Goal: Task Accomplishment & Management: Use online tool/utility

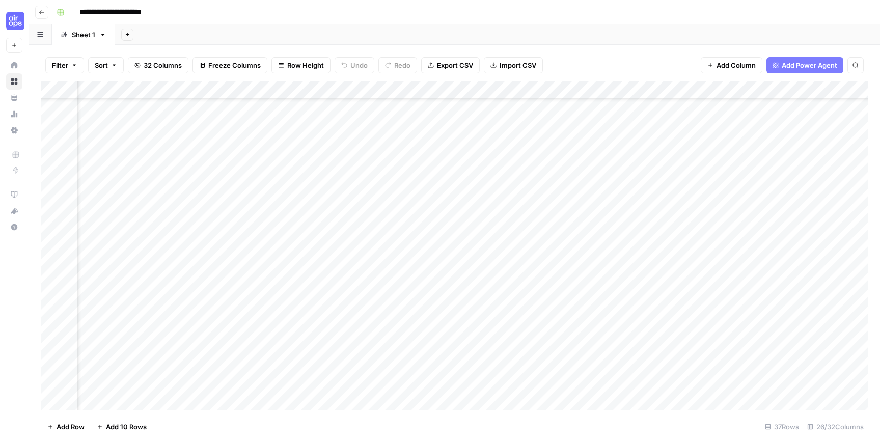
scroll to position [345, 1217]
click at [526, 230] on div "Add Column" at bounding box center [454, 245] width 826 height 328
click at [526, 246] on div "Add Column" at bounding box center [454, 245] width 826 height 328
click at [747, 412] on span "Reload" at bounding box center [745, 412] width 20 height 9
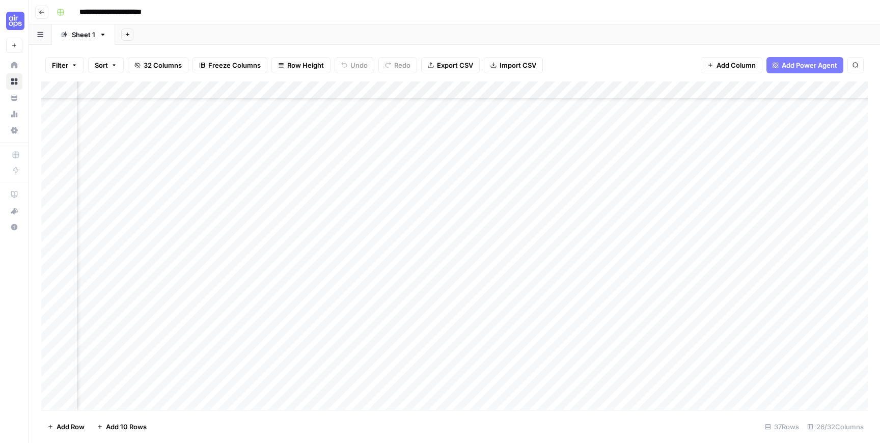
click at [585, 262] on div "Add Column" at bounding box center [454, 245] width 826 height 328
click at [589, 282] on div "Add Column" at bounding box center [454, 245] width 826 height 328
click at [589, 297] on div "Add Column" at bounding box center [454, 245] width 826 height 328
click at [589, 315] on div "Add Column" at bounding box center [454, 245] width 826 height 328
click at [594, 331] on div "Add Column" at bounding box center [454, 245] width 826 height 328
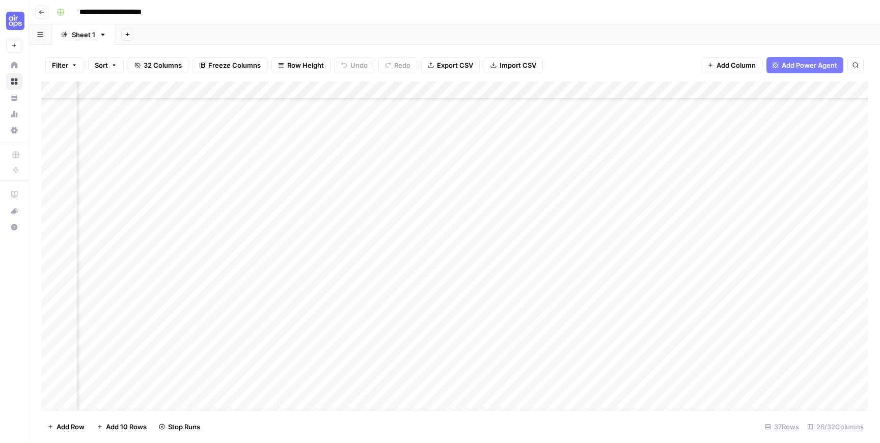
click at [594, 350] on div "Add Column" at bounding box center [454, 245] width 826 height 328
click at [594, 368] on div "Add Column" at bounding box center [454, 245] width 826 height 328
click at [593, 384] on div "Add Column" at bounding box center [454, 245] width 826 height 328
click at [628, 230] on div "Add Column" at bounding box center [454, 245] width 826 height 328
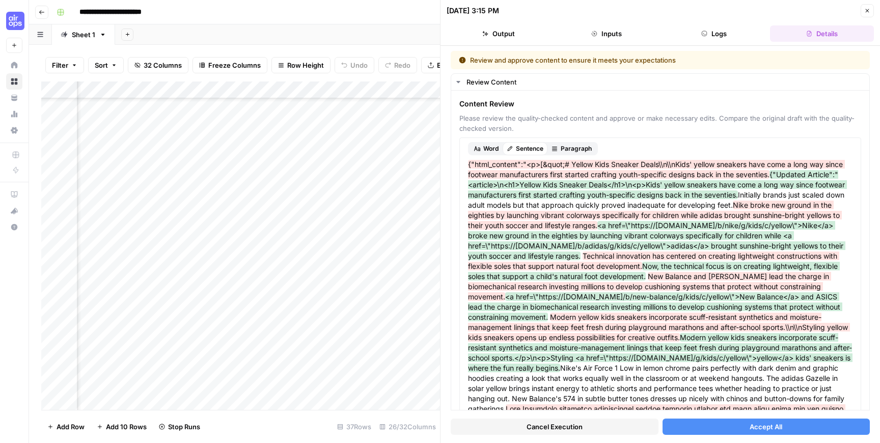
click at [742, 432] on button "Accept All" at bounding box center [766, 426] width 208 height 16
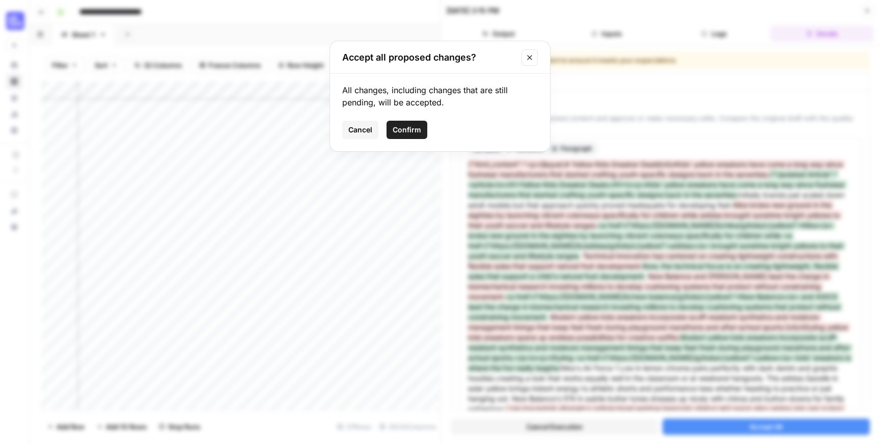
click at [354, 127] on span "Cancel" at bounding box center [360, 130] width 24 height 10
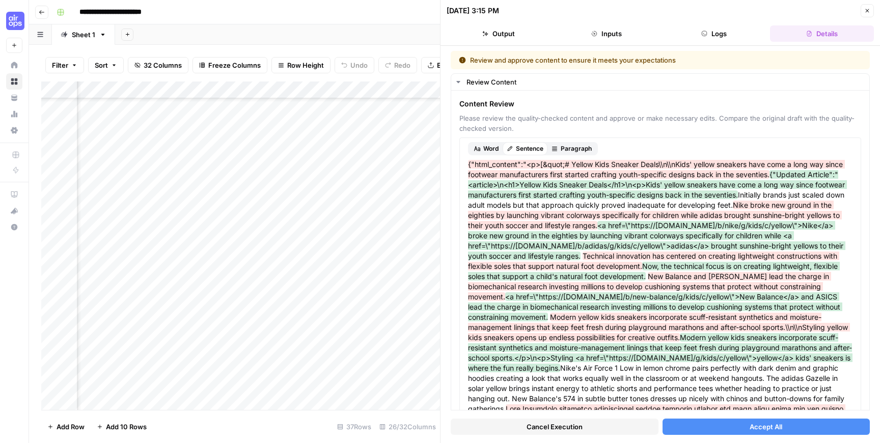
click at [697, 430] on button "Accept All" at bounding box center [766, 426] width 208 height 16
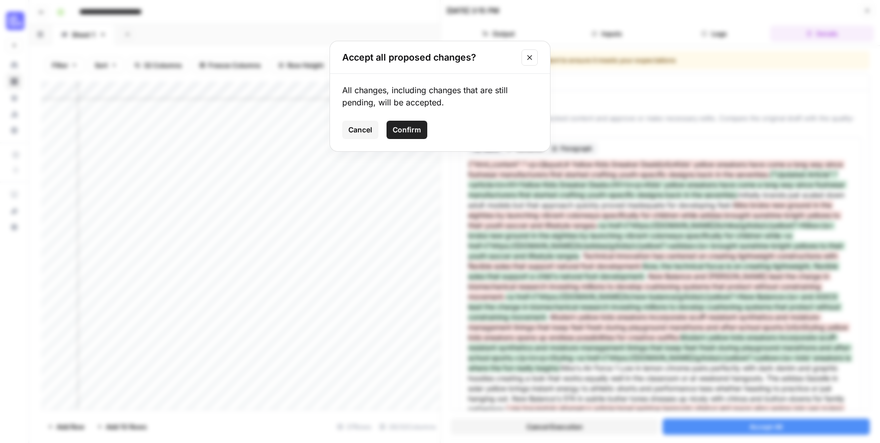
click at [403, 125] on span "Confirm" at bounding box center [406, 130] width 29 height 10
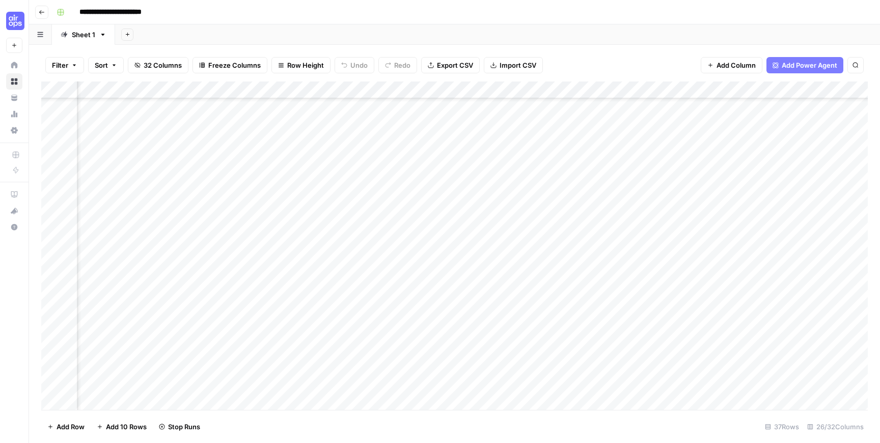
click at [631, 246] on div "Add Column" at bounding box center [454, 245] width 826 height 328
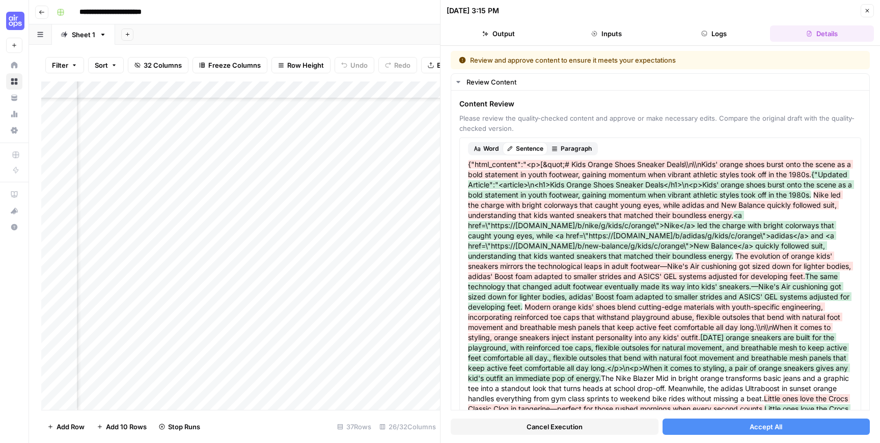
click at [693, 423] on button "Accept All" at bounding box center [766, 426] width 208 height 16
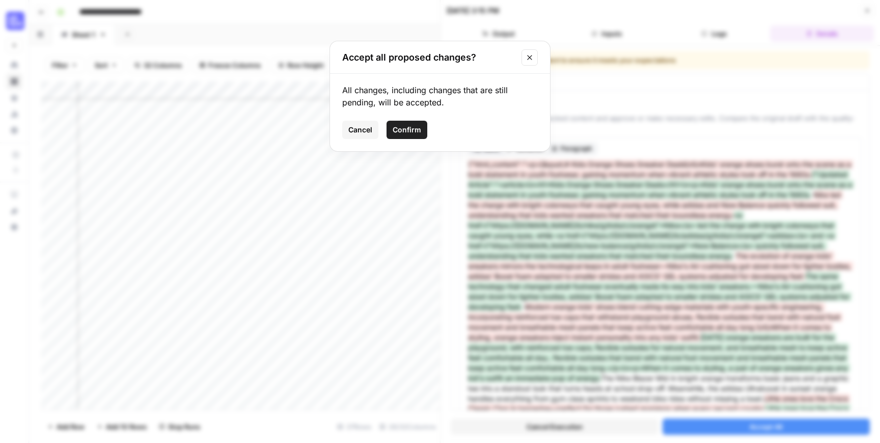
click at [408, 122] on button "Confirm" at bounding box center [406, 130] width 41 height 18
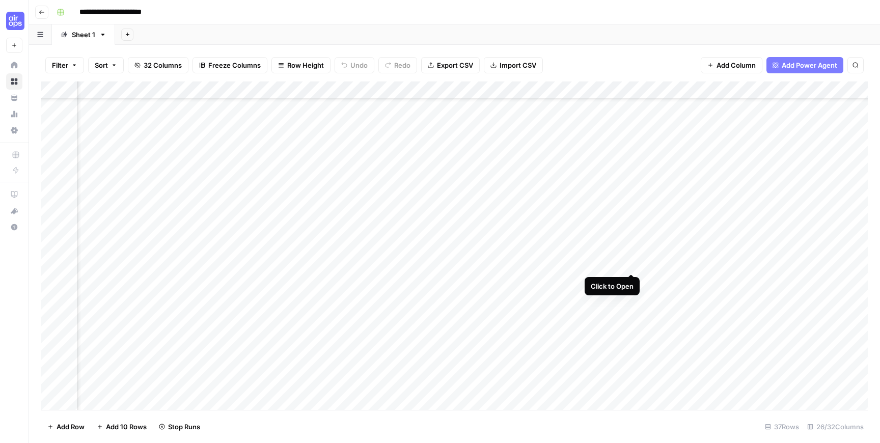
click at [633, 264] on div "Add Column" at bounding box center [454, 245] width 826 height 328
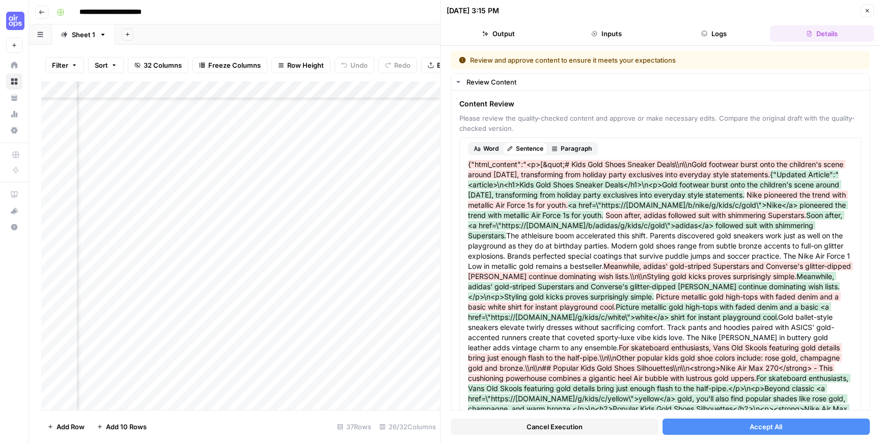
click at [735, 430] on button "Accept All" at bounding box center [766, 426] width 208 height 16
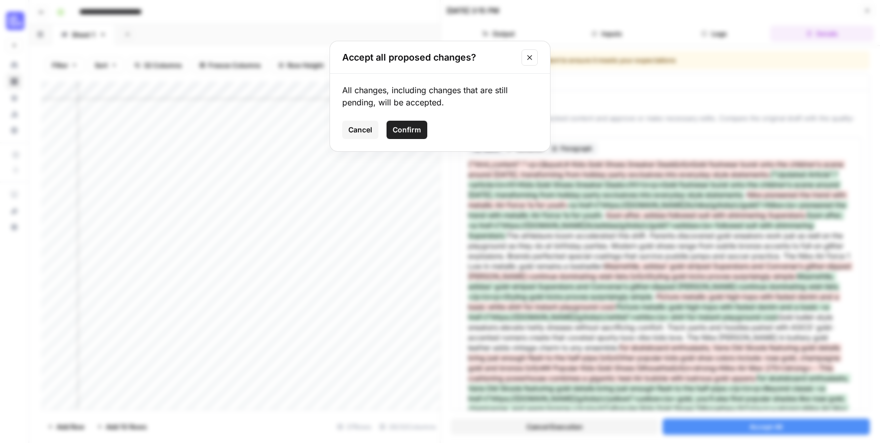
click at [405, 134] on button "Confirm" at bounding box center [406, 130] width 41 height 18
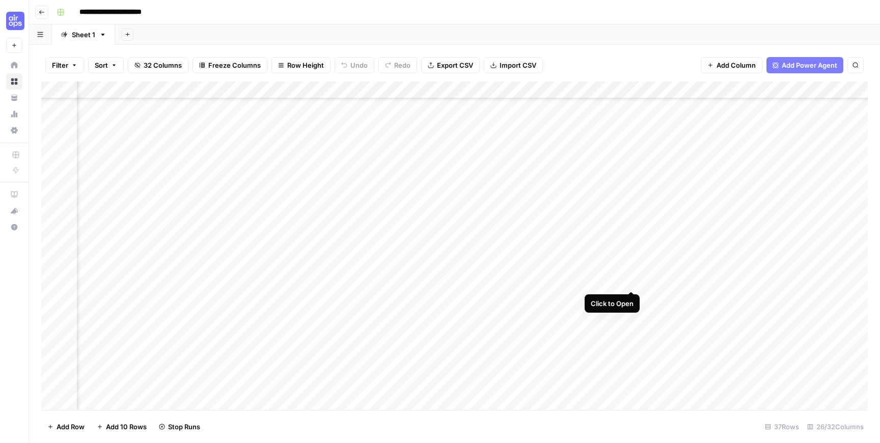
click at [631, 282] on div "Add Column" at bounding box center [454, 245] width 826 height 328
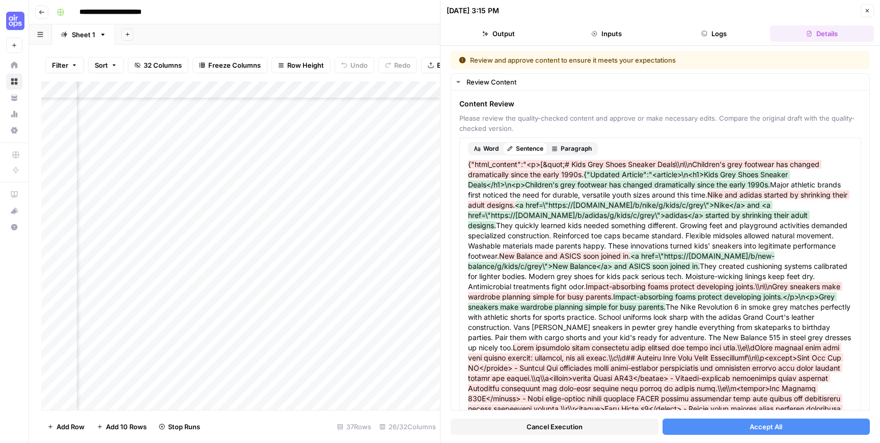
click at [702, 425] on button "Accept All" at bounding box center [766, 426] width 208 height 16
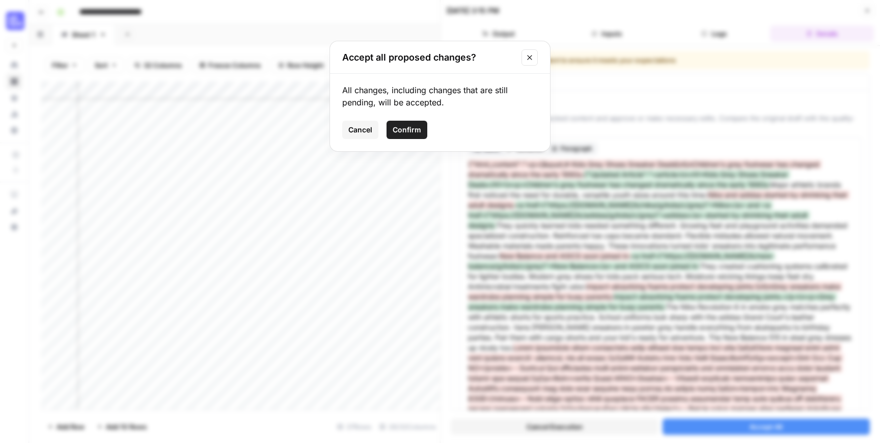
click at [404, 130] on span "Confirm" at bounding box center [406, 130] width 29 height 10
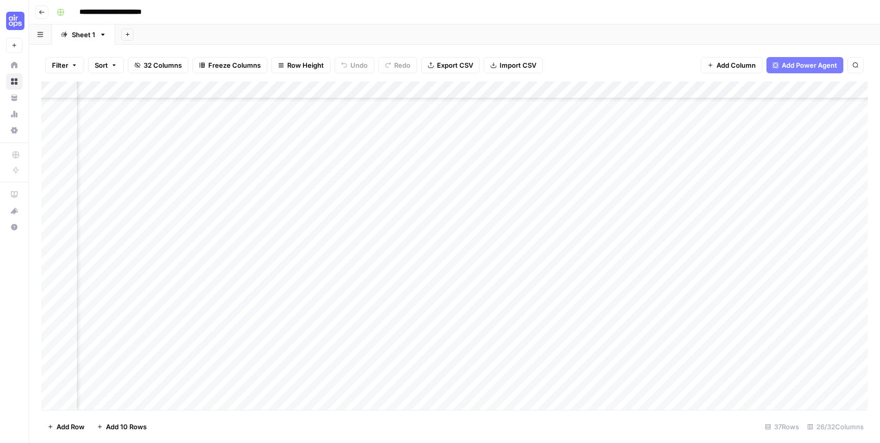
scroll to position [345, 1150]
click at [630, 301] on div "Add Column" at bounding box center [454, 245] width 826 height 328
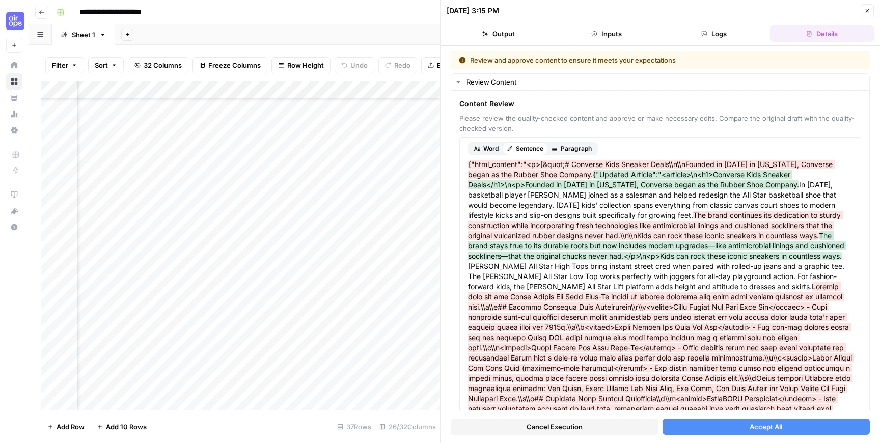
click at [749, 427] on span "Accept All" at bounding box center [765, 427] width 33 height 10
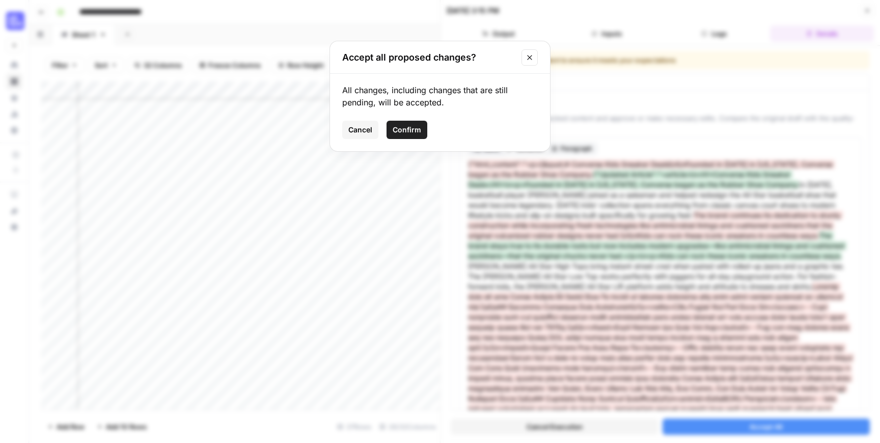
click at [419, 129] on span "Confirm" at bounding box center [406, 130] width 29 height 10
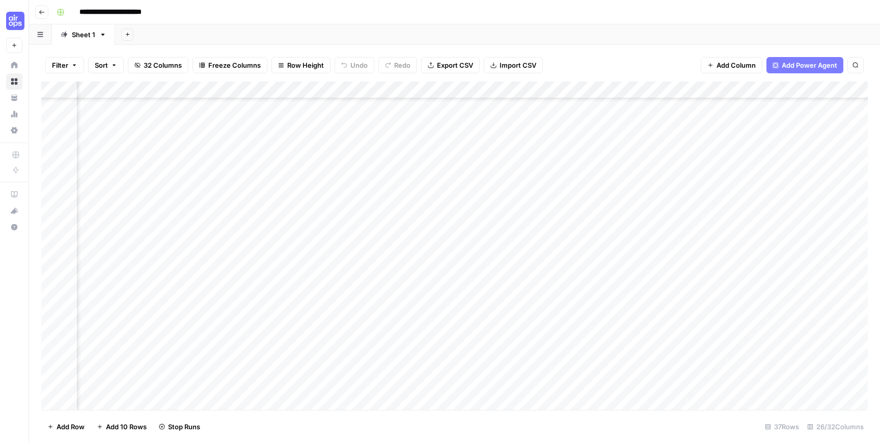
click at [629, 317] on div "Add Column" at bounding box center [454, 245] width 826 height 328
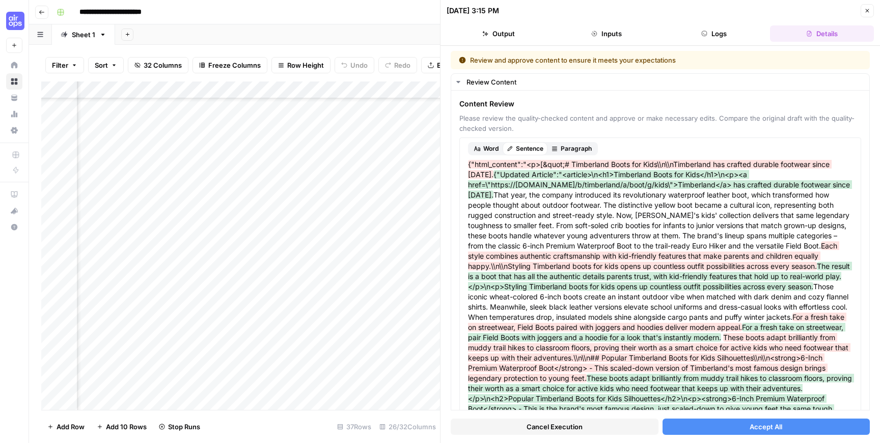
click at [723, 422] on button "Accept All" at bounding box center [766, 426] width 208 height 16
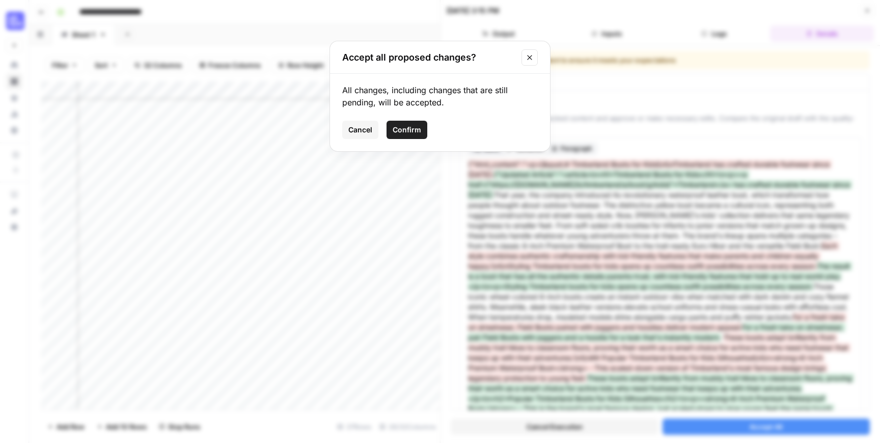
click at [413, 128] on span "Confirm" at bounding box center [406, 130] width 29 height 10
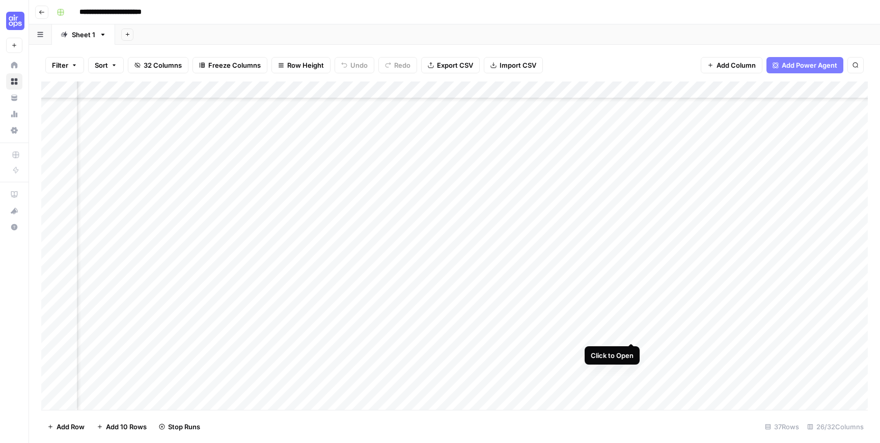
click at [629, 332] on div "Add Column" at bounding box center [454, 245] width 826 height 328
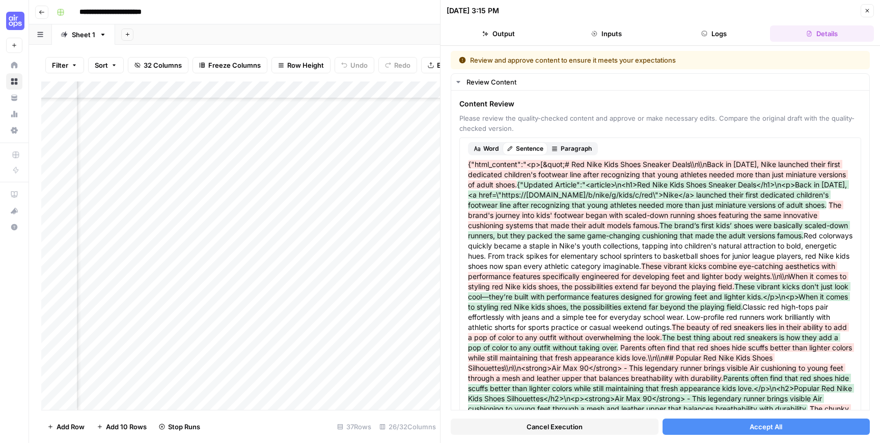
click at [780, 425] on span "Accept All" at bounding box center [765, 427] width 33 height 10
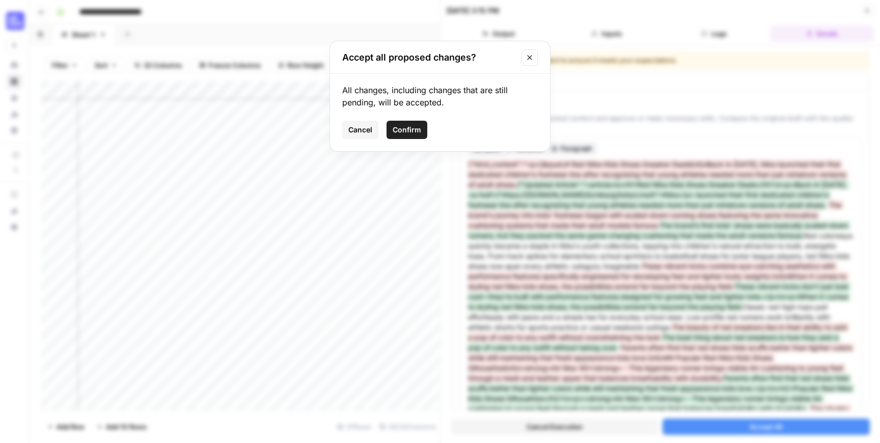
click at [410, 128] on span "Confirm" at bounding box center [406, 130] width 29 height 10
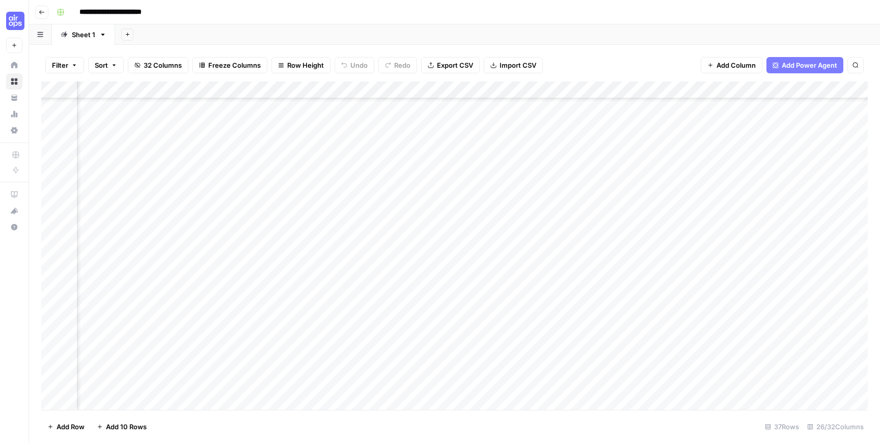
scroll to position [345, 842]
click at [551, 226] on div "Add Column" at bounding box center [454, 245] width 826 height 328
click at [538, 380] on div "Add Column" at bounding box center [454, 245] width 826 height 328
click at [535, 228] on div "Add Column" at bounding box center [454, 245] width 826 height 328
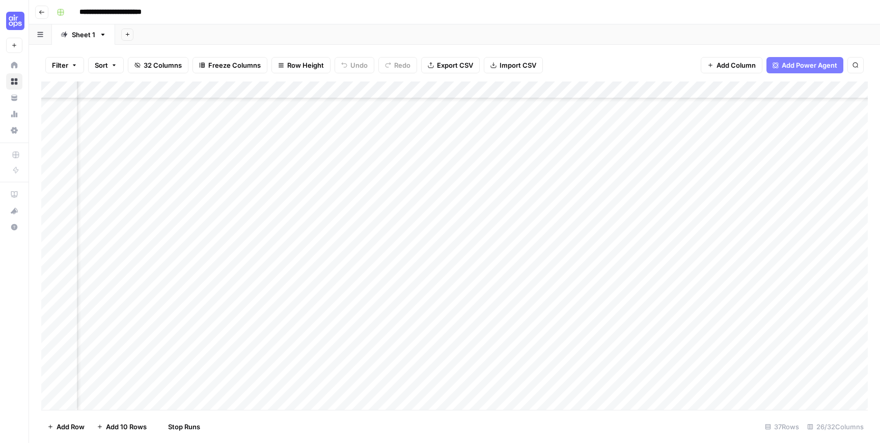
click at [533, 244] on div "Add Column" at bounding box center [454, 245] width 826 height 328
click at [533, 265] on div "Add Column" at bounding box center [454, 245] width 826 height 328
click at [536, 280] on div "Add Column" at bounding box center [454, 245] width 826 height 328
click at [534, 297] on div "Add Column" at bounding box center [454, 245] width 826 height 328
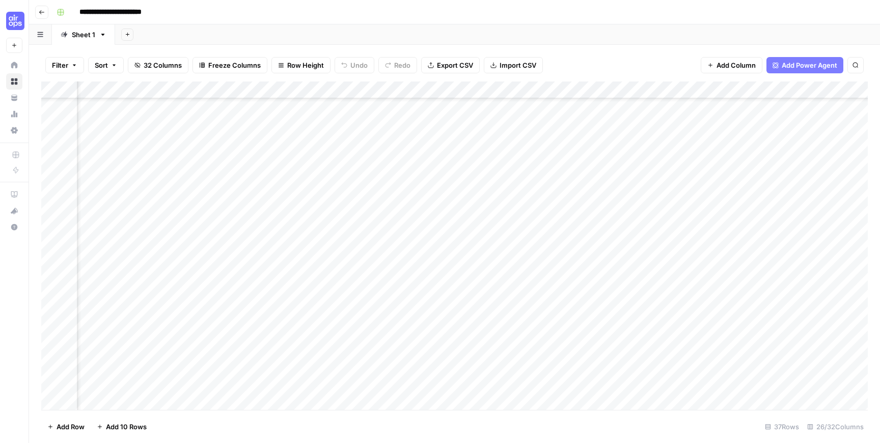
click at [217, 230] on div "Add Column" at bounding box center [454, 245] width 826 height 328
click at [232, 192] on div "Add Column" at bounding box center [454, 245] width 826 height 328
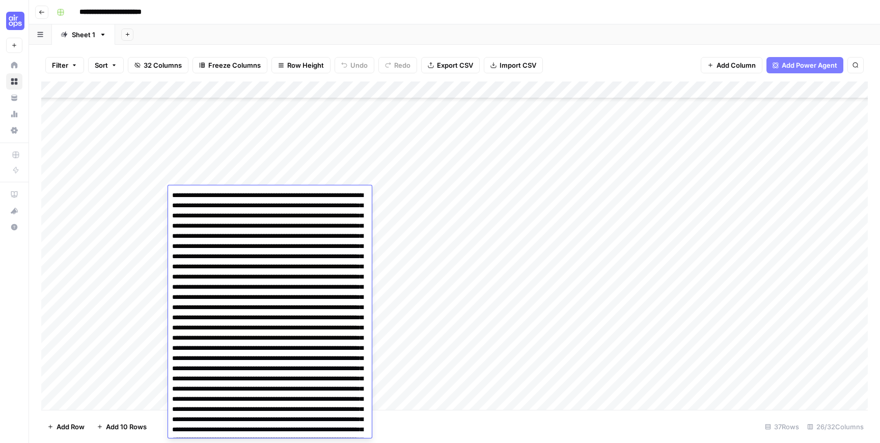
scroll to position [966, 0]
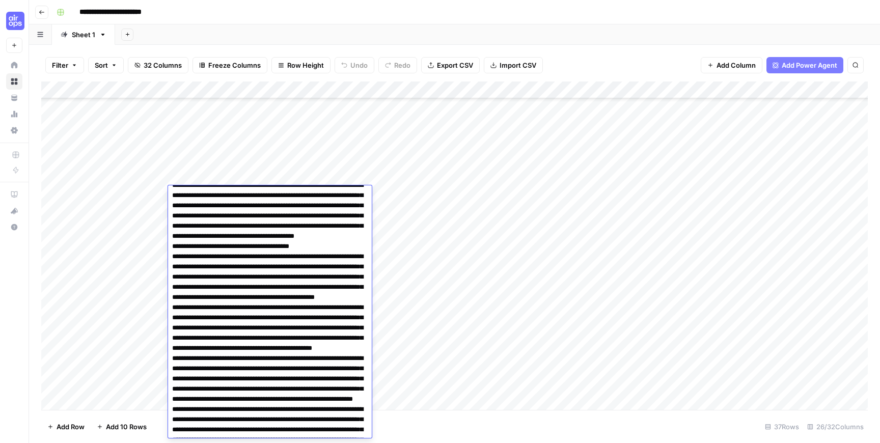
scroll to position [640, 0]
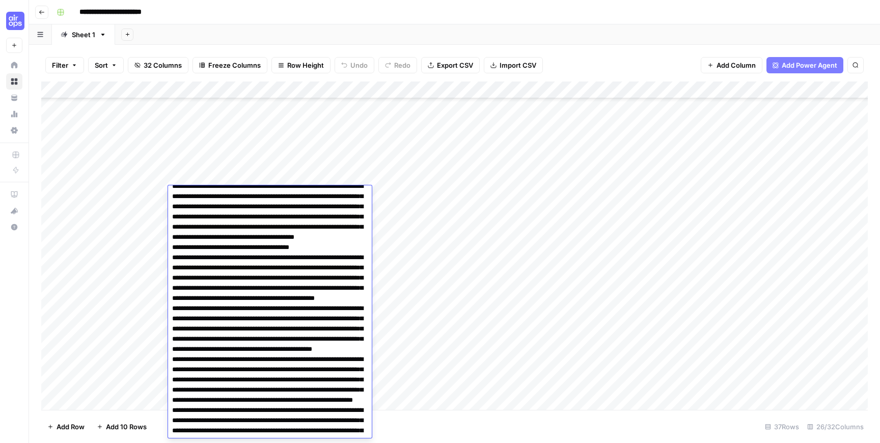
click at [172, 279] on textarea at bounding box center [270, 156] width 204 height 1216
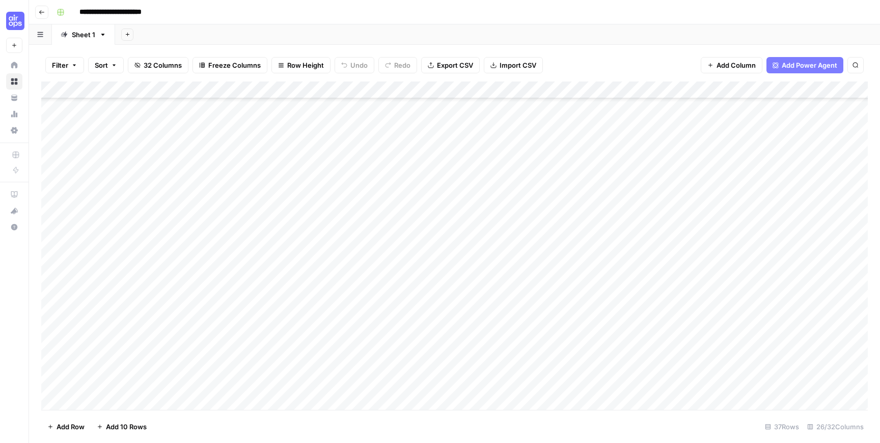
click at [224, 383] on div "Add Column" at bounding box center [454, 245] width 826 height 328
click at [346, 396] on textarea at bounding box center [270, 29] width 204 height 859
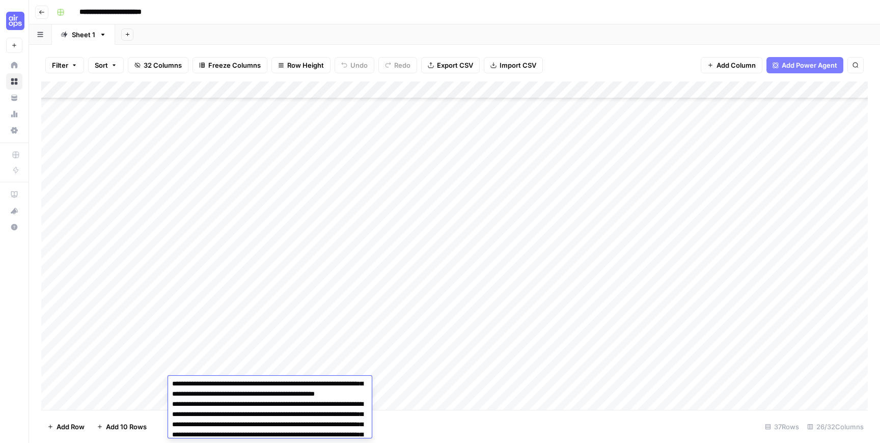
scroll to position [826, 0]
click at [230, 397] on textarea at bounding box center [270, 186] width 204 height 1267
click at [234, 394] on textarea at bounding box center [270, 186] width 204 height 1267
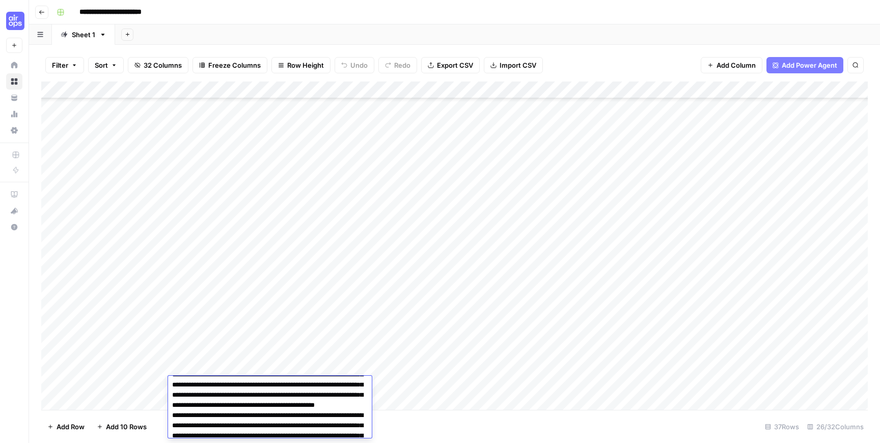
type textarea "**********"
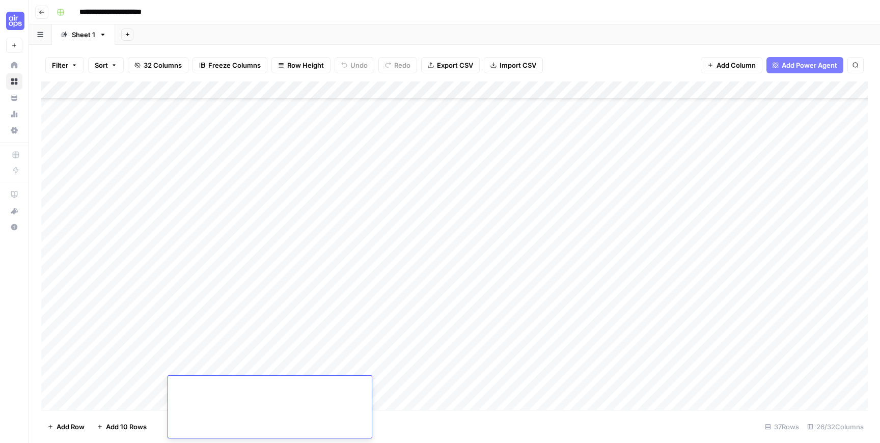
scroll to position [1207, 0]
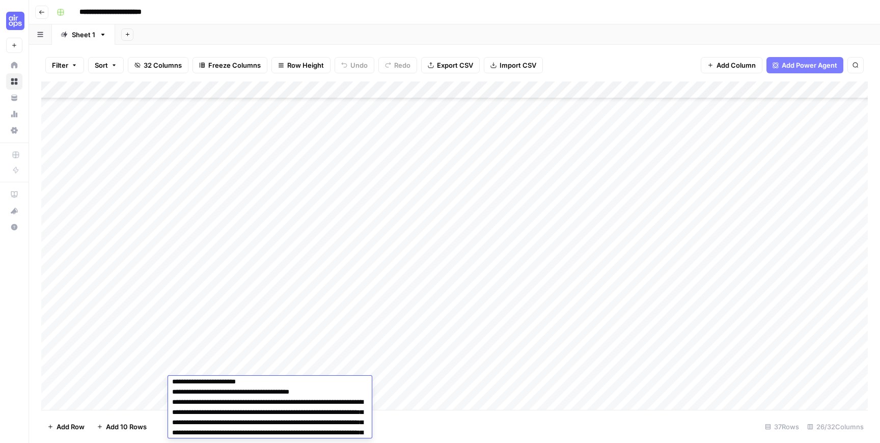
scroll to position [769, 0]
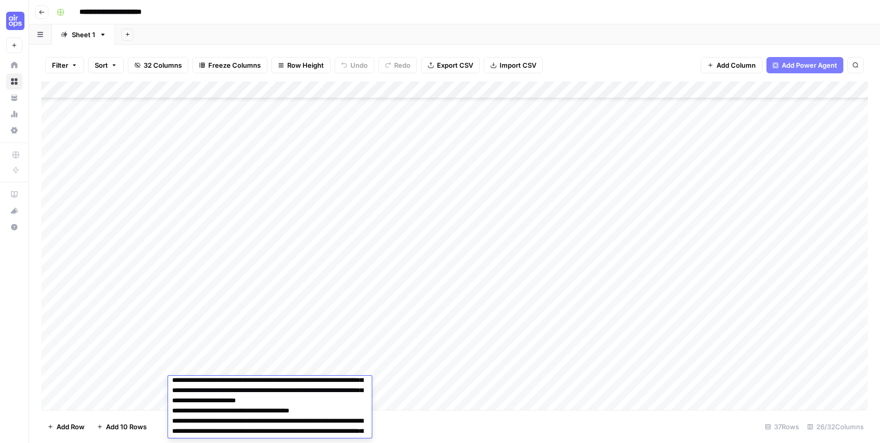
click at [198, 411] on textarea at bounding box center [270, 248] width 204 height 1277
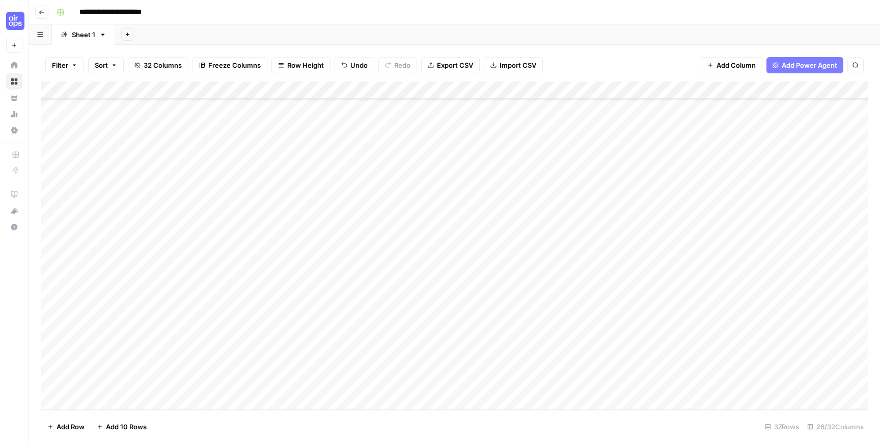
click at [206, 381] on div "Add Column" at bounding box center [454, 245] width 826 height 328
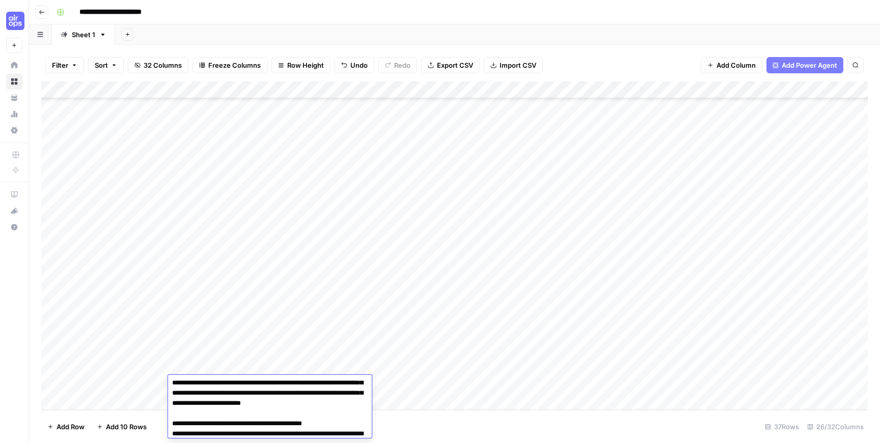
scroll to position [1017, 0]
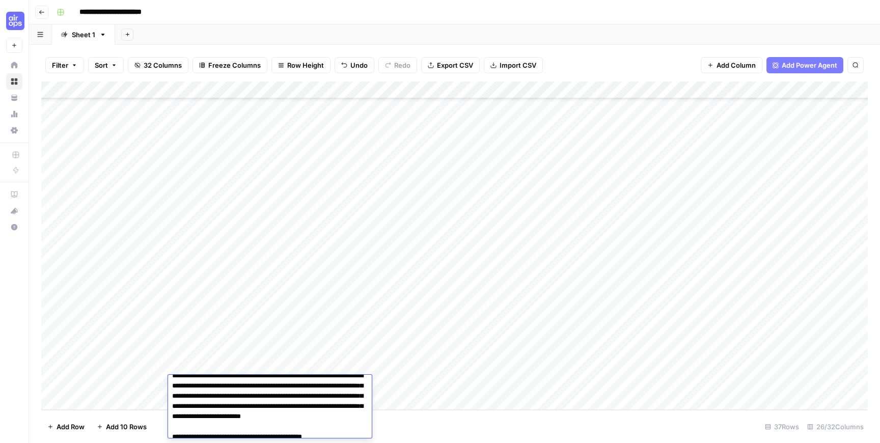
click at [212, 366] on div "Add Column" at bounding box center [454, 245] width 826 height 328
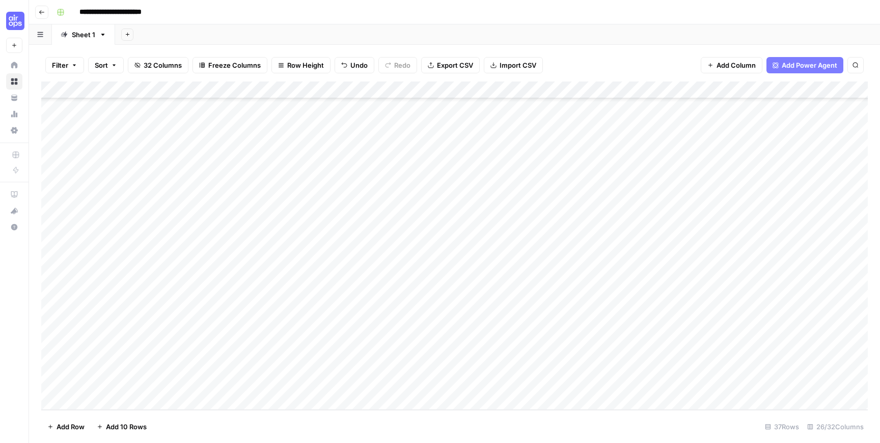
click at [212, 366] on div "Add Column" at bounding box center [454, 245] width 826 height 328
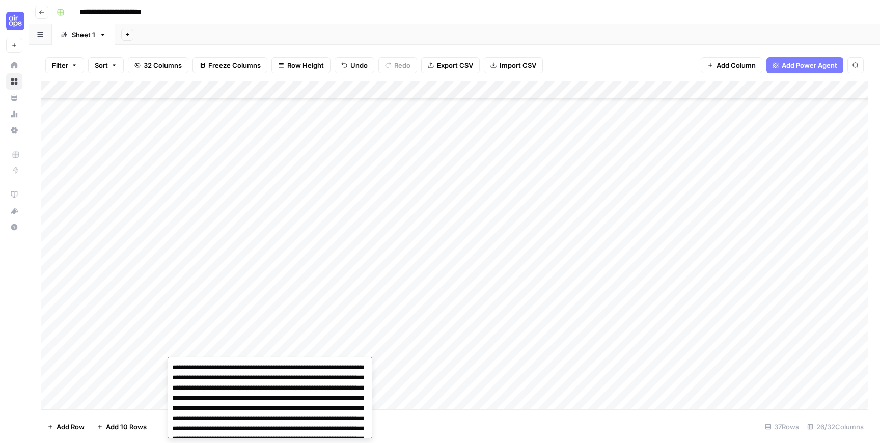
scroll to position [782, 0]
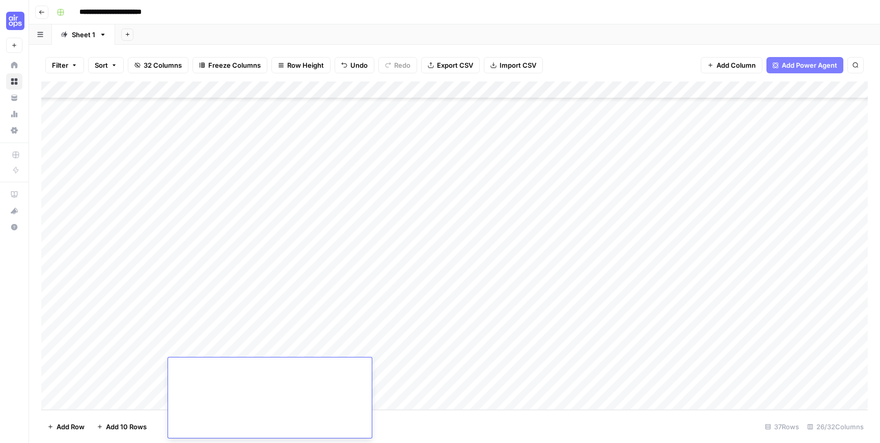
click at [233, 379] on textarea at bounding box center [270, 7] width 204 height 859
type textarea "**********"
click at [202, 344] on div "Add Column" at bounding box center [454, 245] width 826 height 328
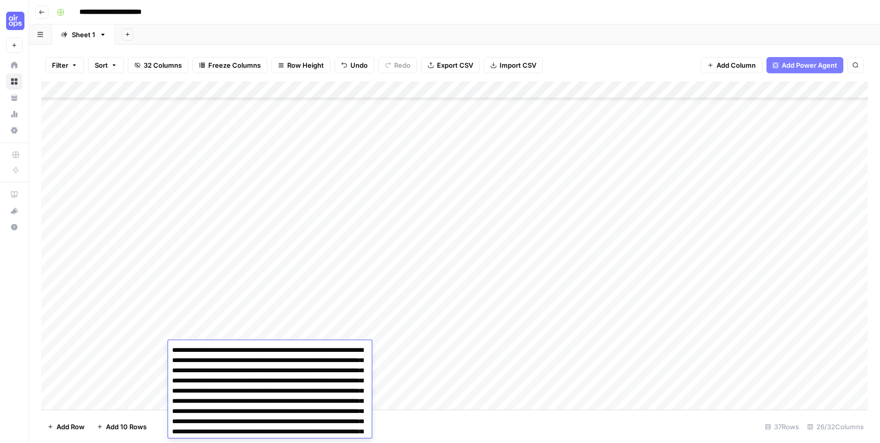
scroll to position [765, 0]
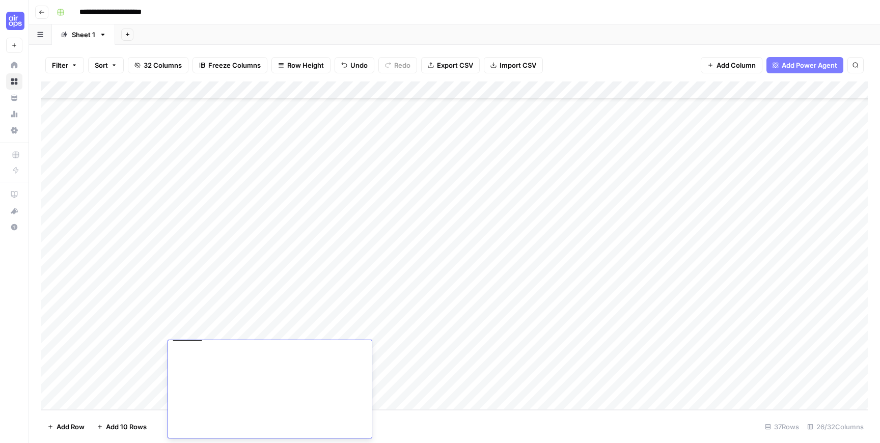
click at [262, 378] on textarea at bounding box center [270, 7] width 204 height 859
click at [237, 368] on div "Add Column" at bounding box center [454, 245] width 826 height 328
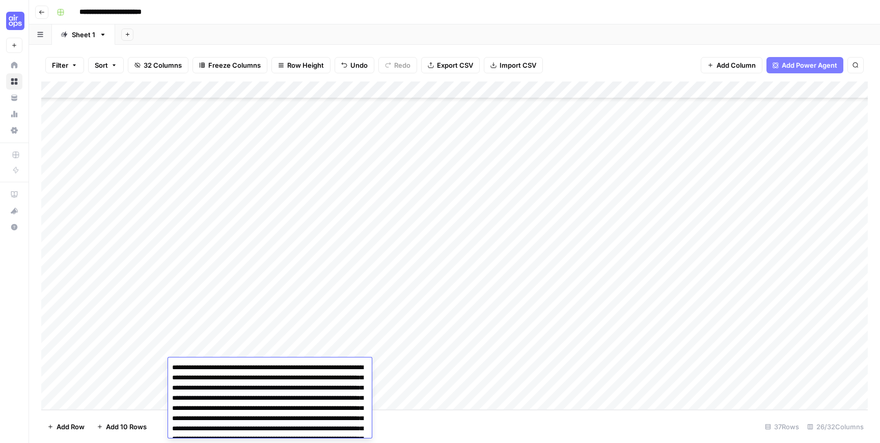
scroll to position [1210, 0]
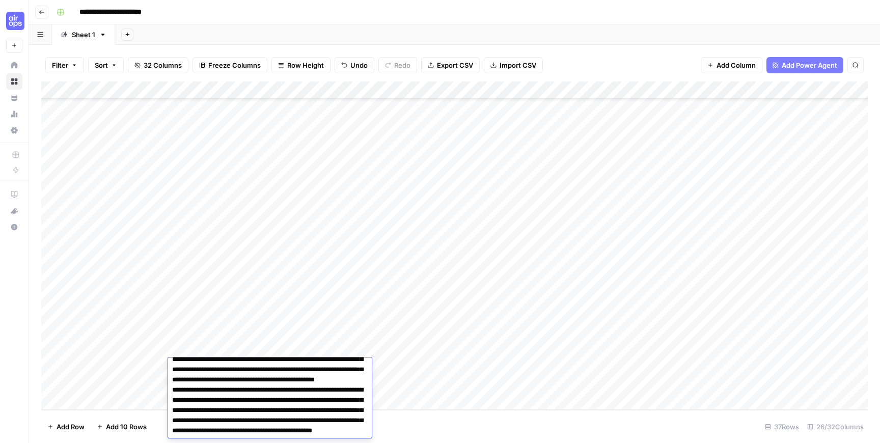
scroll to position [1583, 0]
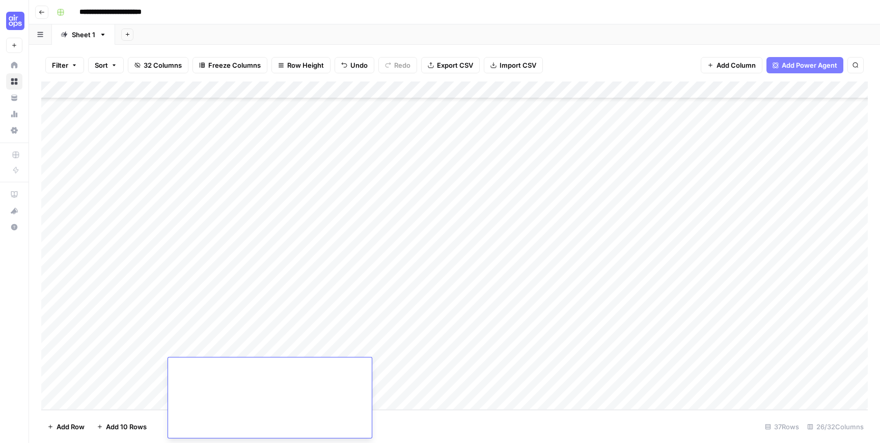
type textarea "**********"
click at [206, 349] on div "Add Column" at bounding box center [454, 245] width 826 height 328
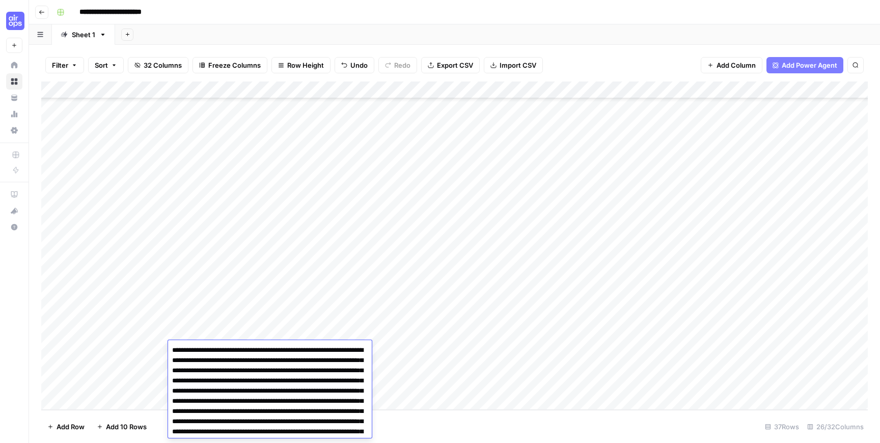
scroll to position [765, 0]
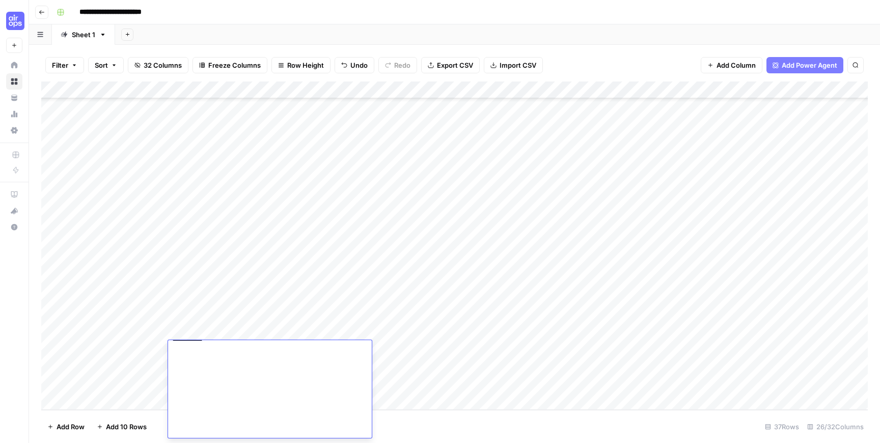
click at [258, 378] on textarea at bounding box center [270, 7] width 204 height 859
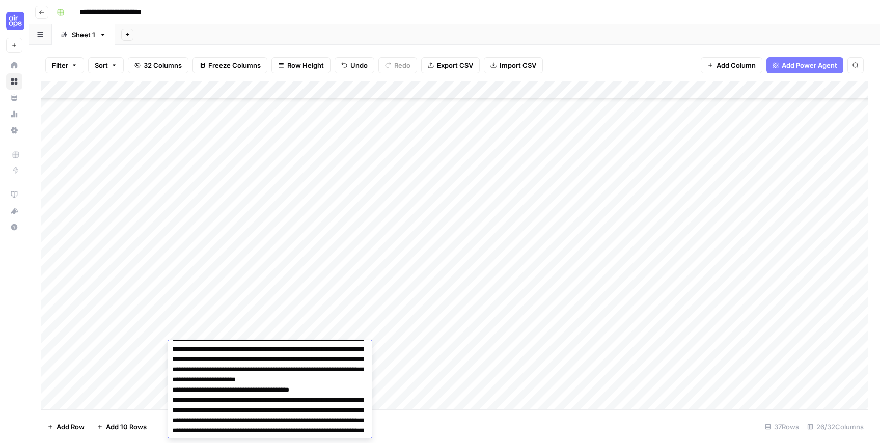
scroll to position [1138, 0]
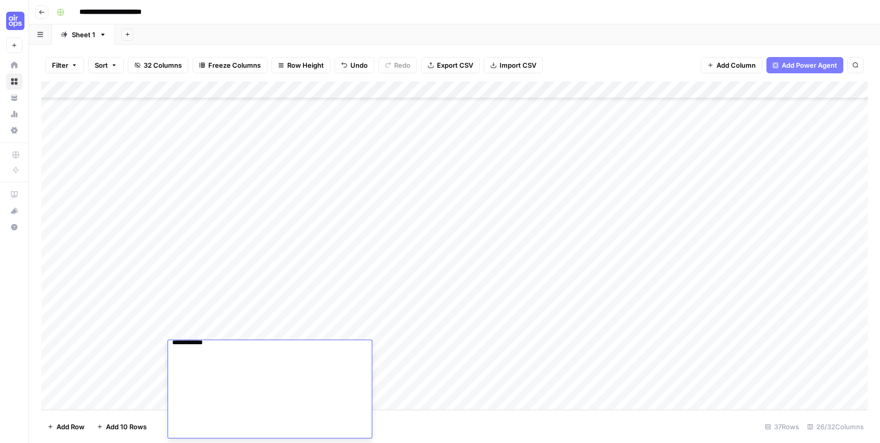
type textarea "**********"
click at [203, 333] on div "Add Column" at bounding box center [454, 245] width 826 height 328
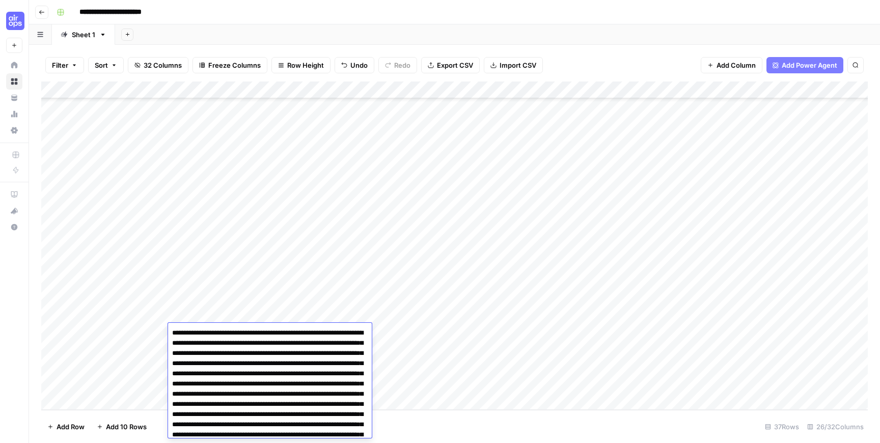
scroll to position [747, 0]
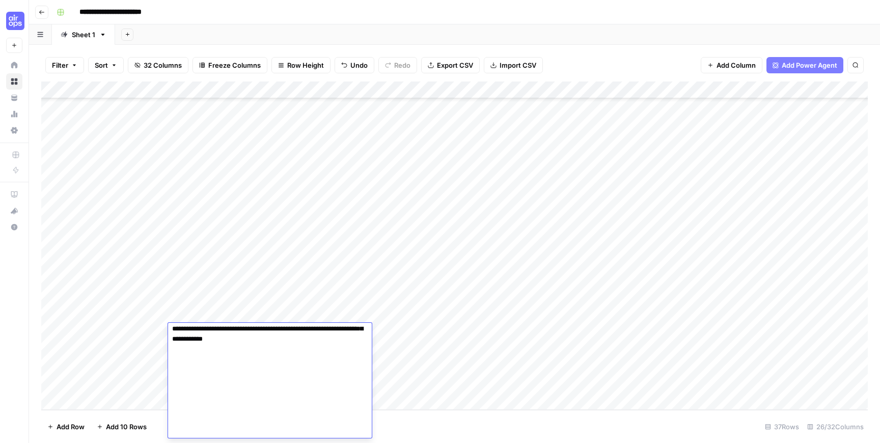
click at [272, 381] on textarea at bounding box center [270, 7] width 204 height 859
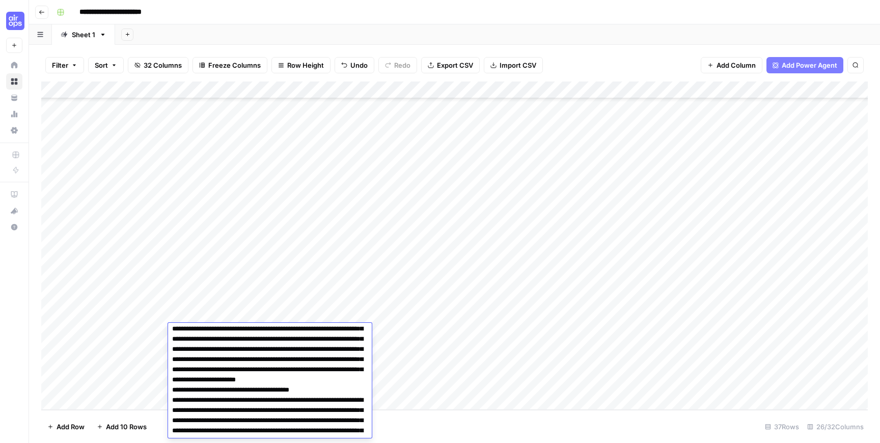
scroll to position [1120, 0]
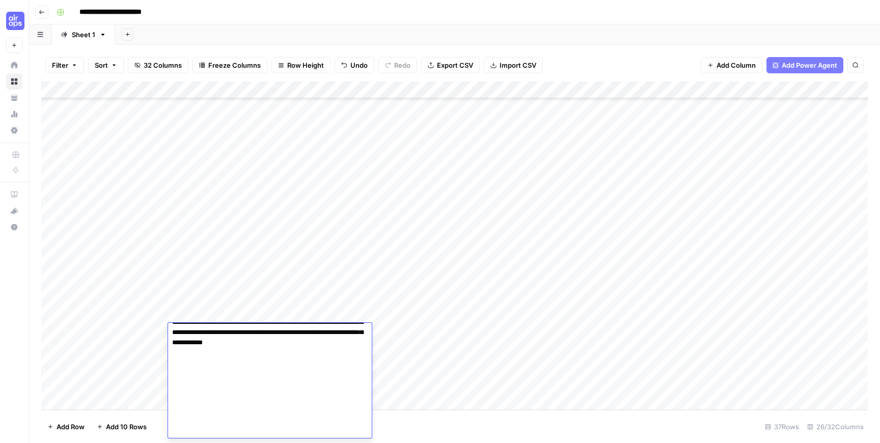
type textarea "**********"
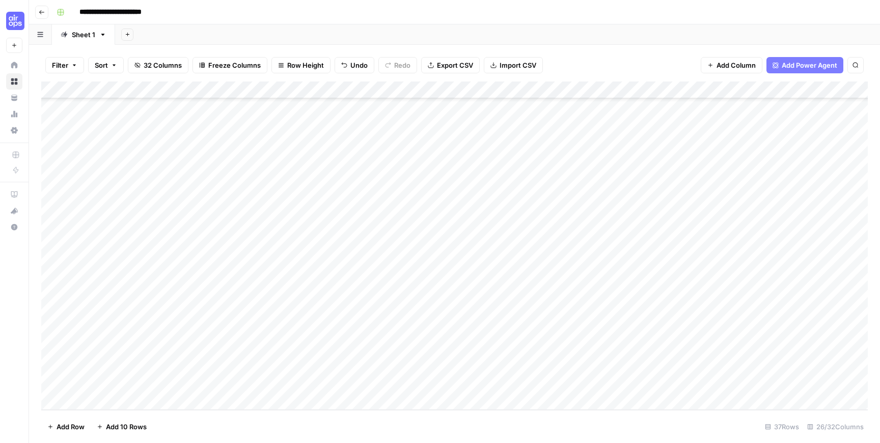
click at [208, 312] on div "Add Column" at bounding box center [454, 245] width 826 height 328
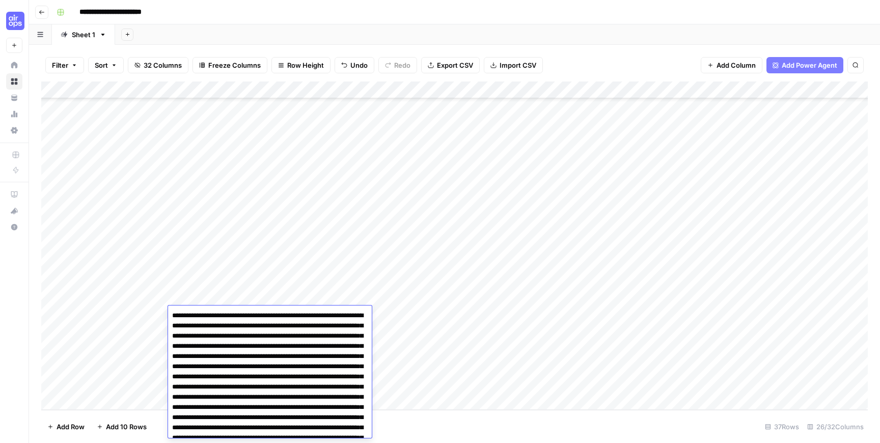
scroll to position [659, 0]
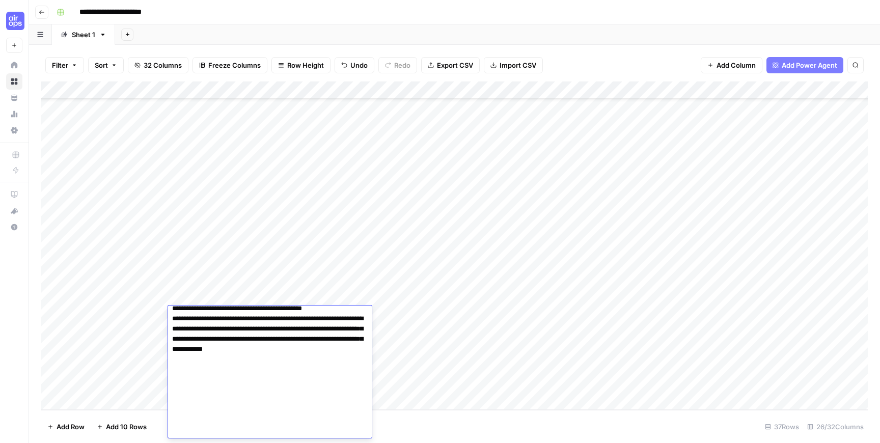
click at [352, 375] on textarea at bounding box center [270, 44] width 204 height 788
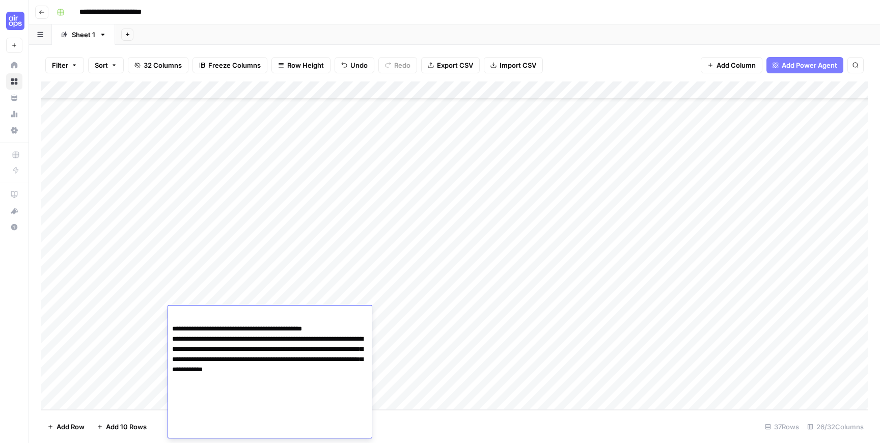
type textarea "**********"
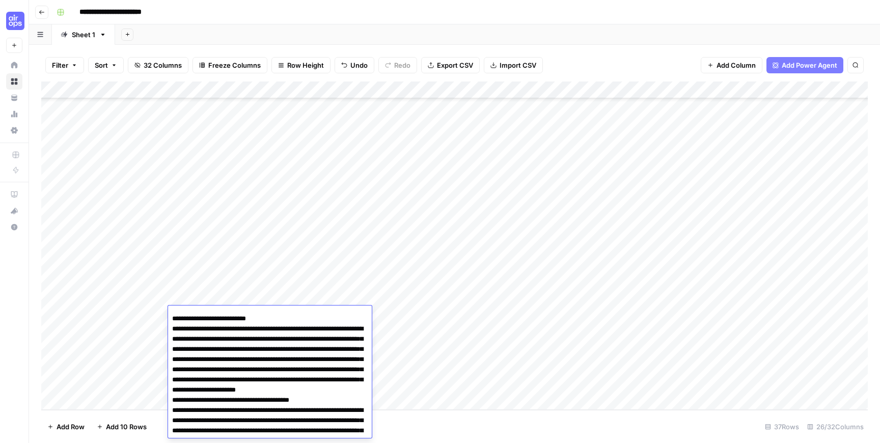
scroll to position [1032, 0]
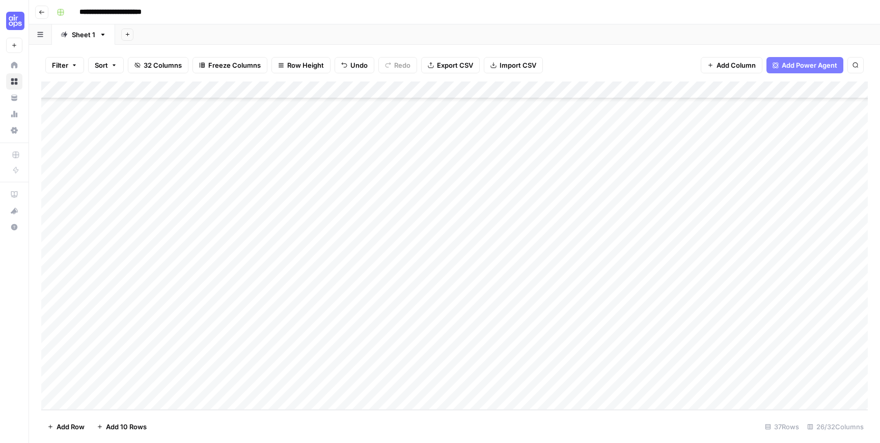
click at [234, 313] on div "Add Column" at bounding box center [454, 245] width 826 height 328
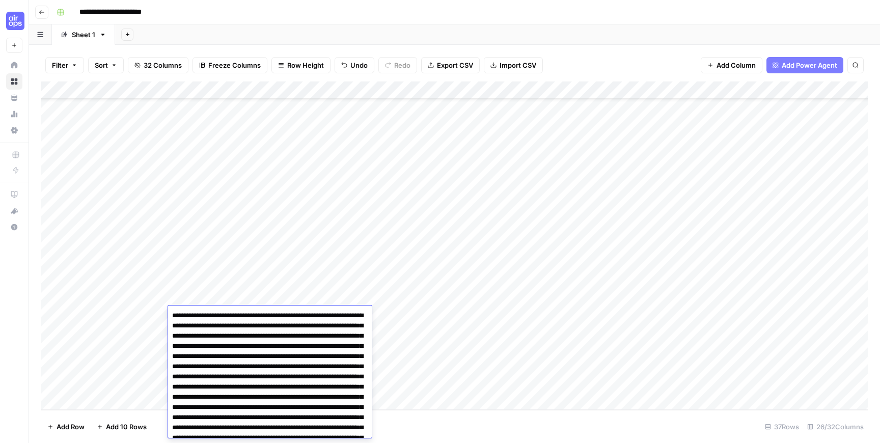
scroll to position [1097, 0]
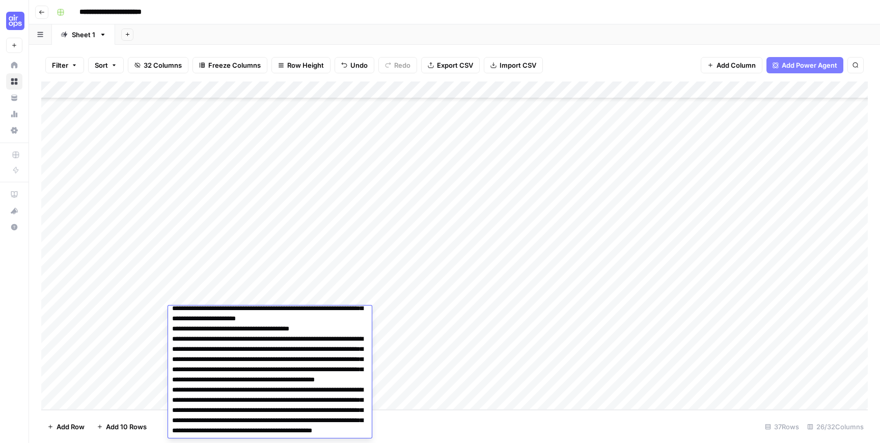
scroll to position [1459, 0]
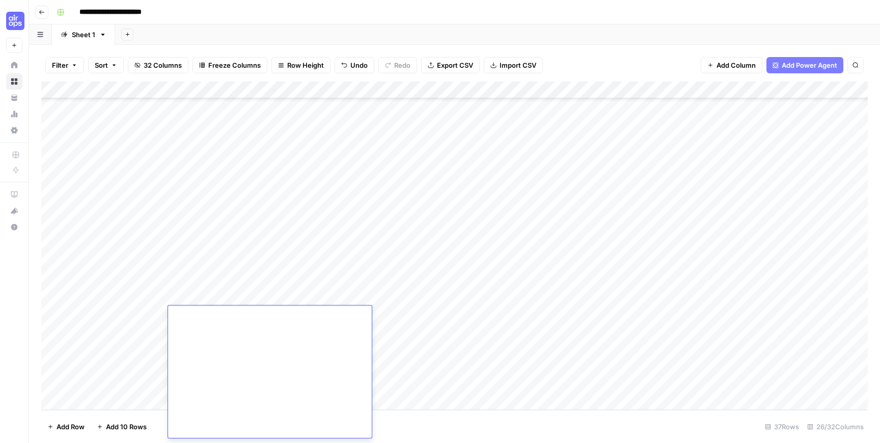
type textarea "**********"
click at [588, 315] on div "Add Column" at bounding box center [454, 245] width 826 height 328
click at [586, 331] on div "Add Column" at bounding box center [454, 245] width 826 height 328
click at [586, 350] on div "Add Column" at bounding box center [454, 245] width 826 height 328
click at [588, 364] on div "Add Column" at bounding box center [454, 245] width 826 height 328
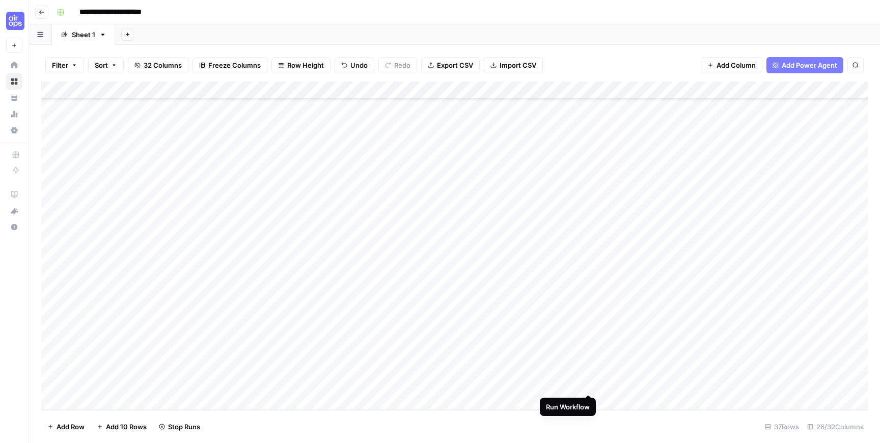
click at [588, 382] on div "Add Column" at bounding box center [454, 245] width 826 height 328
drag, startPoint x: 516, startPoint y: 313, endPoint x: 530, endPoint y: 384, distance: 72.7
click at [530, 384] on div "Add Column" at bounding box center [454, 245] width 826 height 328
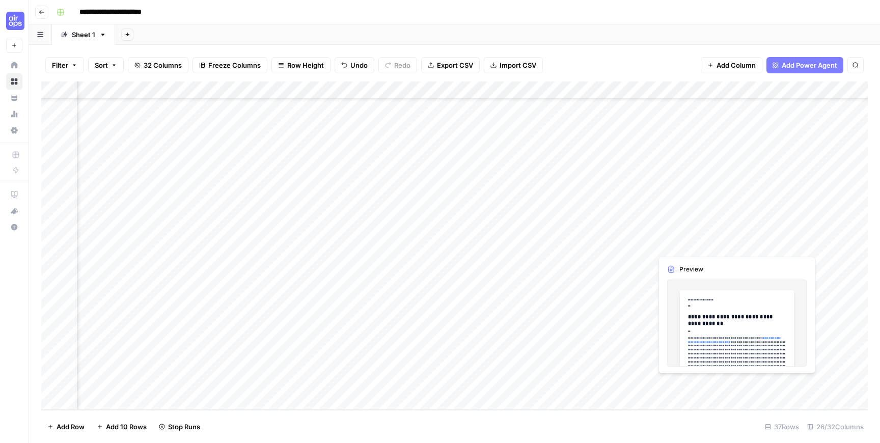
drag, startPoint x: 659, startPoint y: 315, endPoint x: 666, endPoint y: 387, distance: 73.1
click at [666, 387] on div "Add Column" at bounding box center [454, 245] width 826 height 328
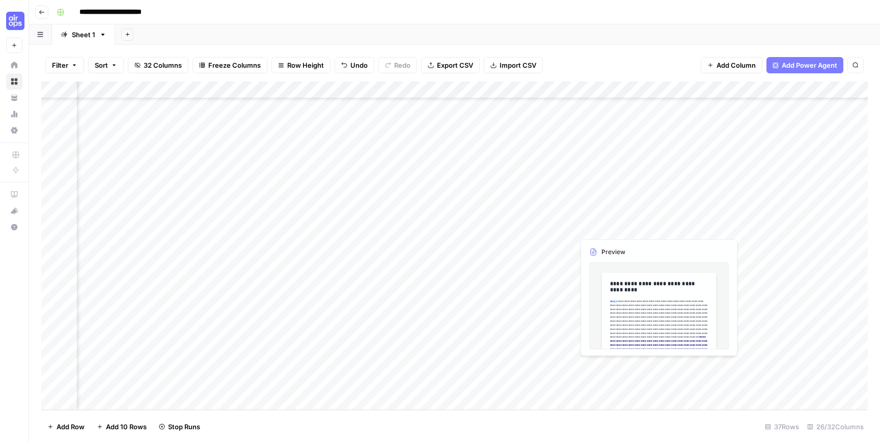
drag, startPoint x: 610, startPoint y: 316, endPoint x: 607, endPoint y: 387, distance: 71.8
click at [607, 387] on div "Add Column" at bounding box center [454, 245] width 826 height 328
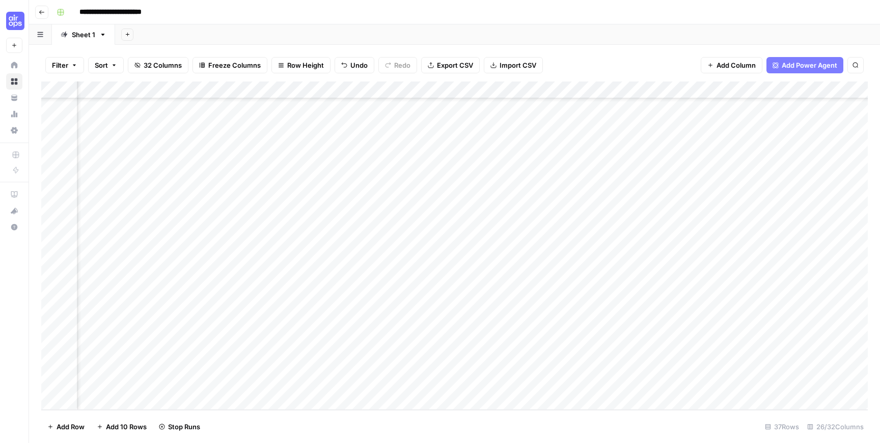
click at [379, 364] on div "Add Column" at bounding box center [454, 245] width 826 height 328
drag, startPoint x: 231, startPoint y: 228, endPoint x: 235, endPoint y: 293, distance: 64.7
click at [235, 293] on div "Add Column" at bounding box center [454, 245] width 826 height 328
click at [208, 318] on div "Add Column" at bounding box center [454, 245] width 826 height 328
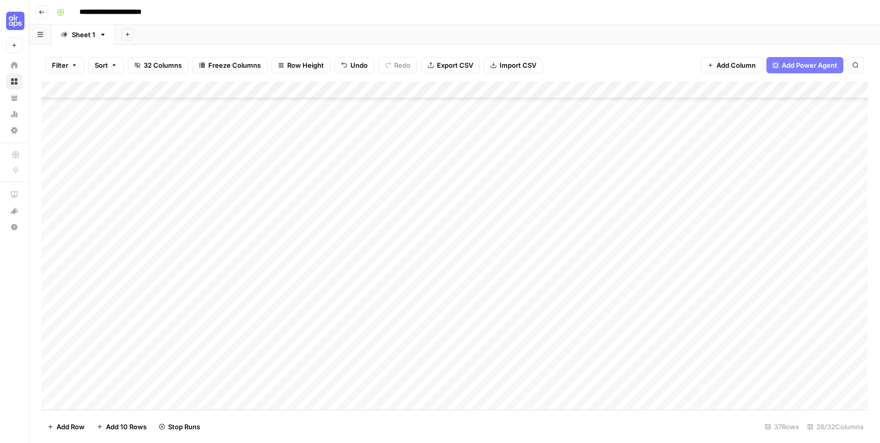
click at [208, 318] on div "Add Column" at bounding box center [454, 245] width 826 height 328
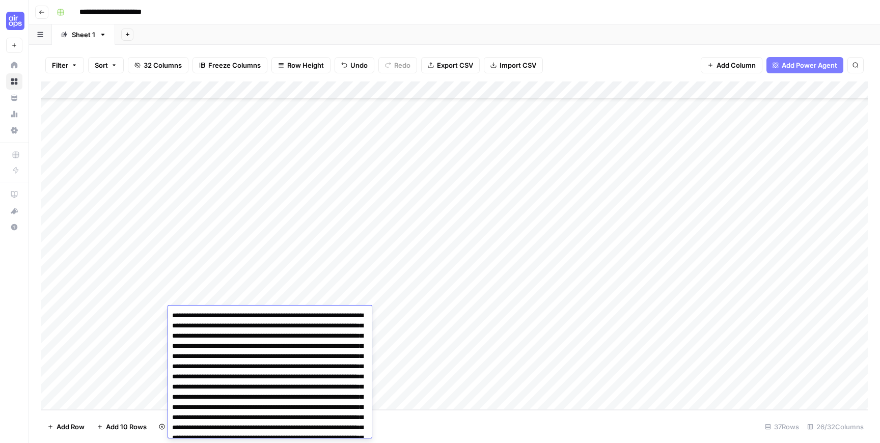
scroll to position [1514, 0]
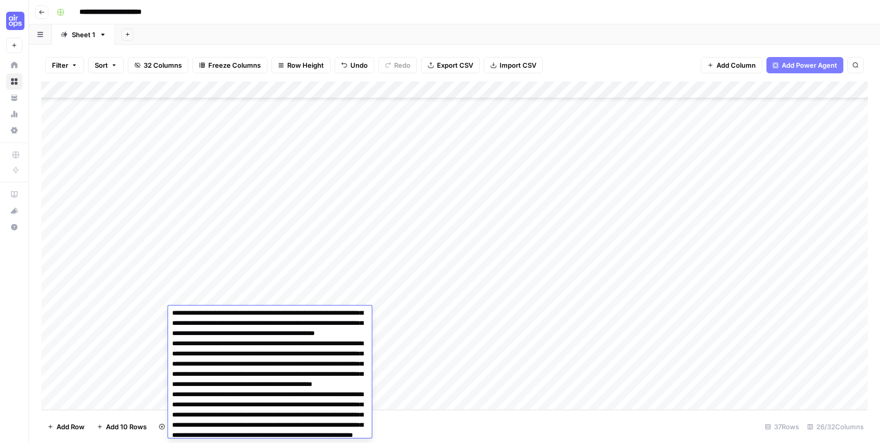
scroll to position [1142, 0]
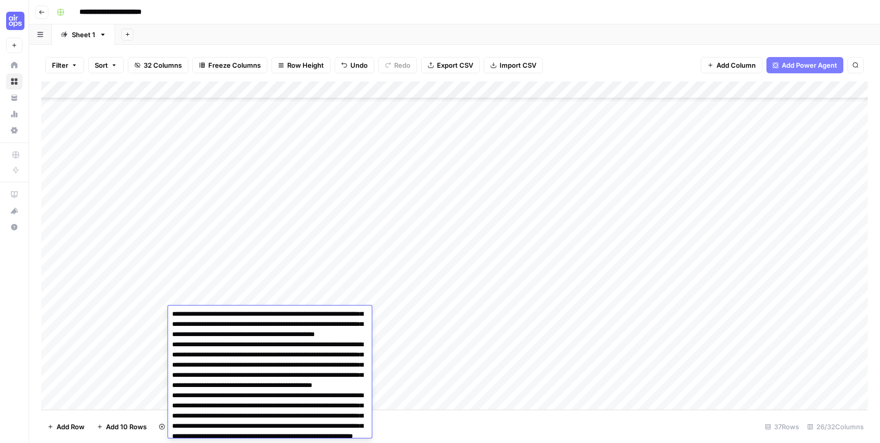
type textarea "**********"
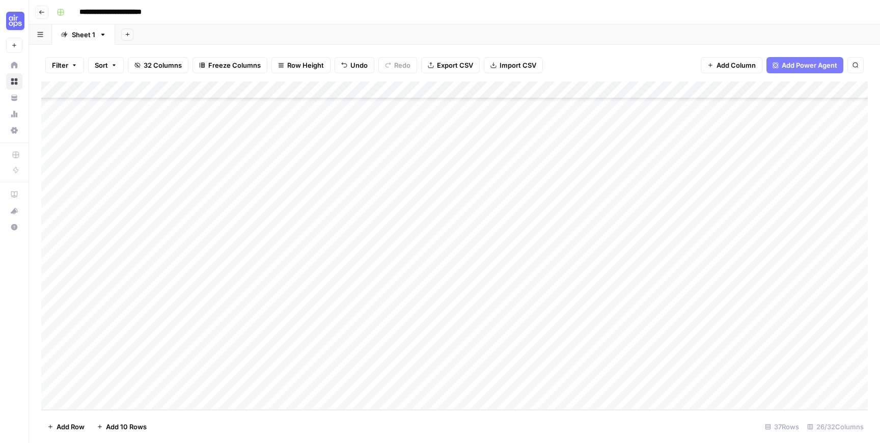
drag, startPoint x: 185, startPoint y: 228, endPoint x: 190, endPoint y: 296, distance: 67.9
click at [190, 296] on div "Add Column" at bounding box center [454, 245] width 826 height 328
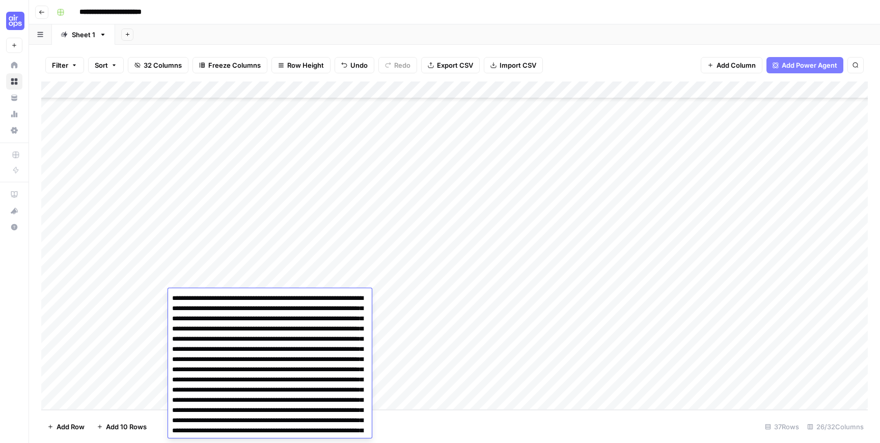
scroll to position [1049, 0]
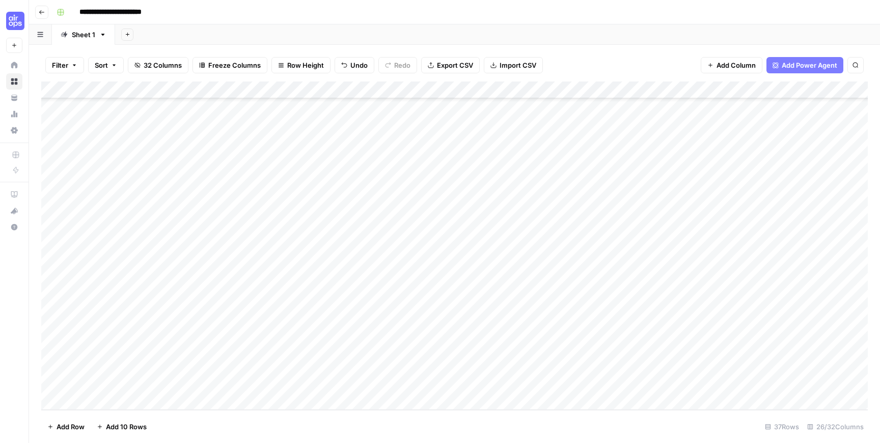
click at [210, 272] on div "Add Column" at bounding box center [454, 245] width 826 height 328
click at [208, 312] on div "Add Column" at bounding box center [454, 245] width 826 height 328
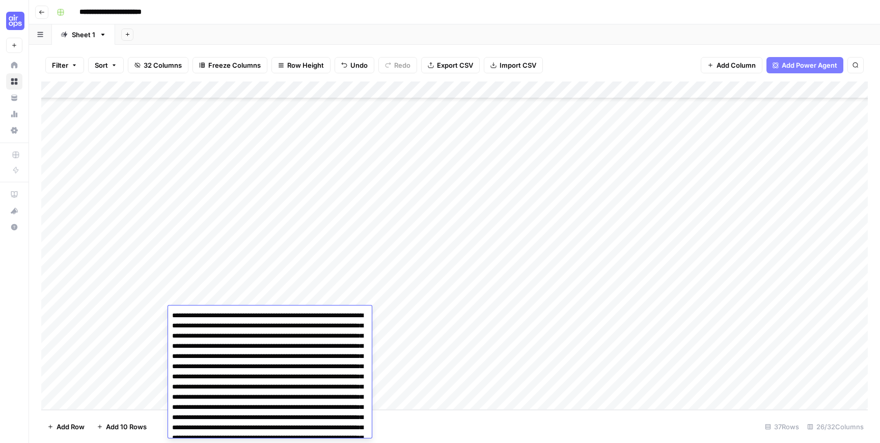
scroll to position [1504, 0]
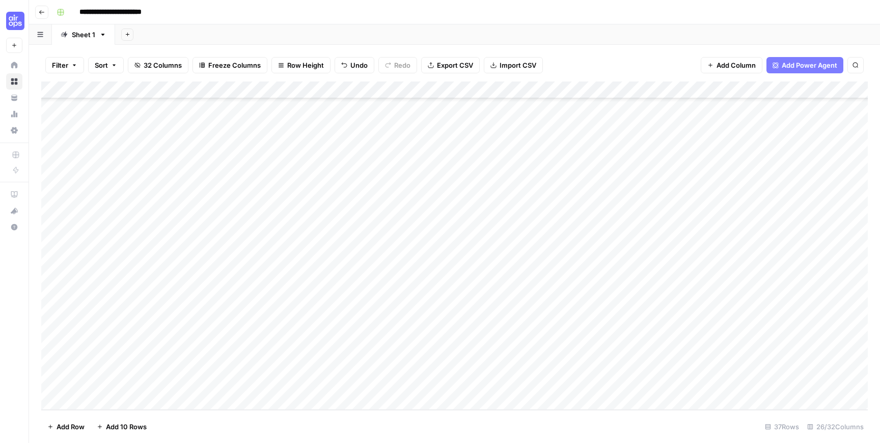
click at [123, 355] on div "Add Column" at bounding box center [454, 245] width 826 height 328
click at [587, 296] on div "Add Column" at bounding box center [454, 245] width 826 height 328
click at [587, 279] on div "Add Column" at bounding box center [454, 245] width 826 height 328
click at [586, 228] on div "Add Column" at bounding box center [454, 245] width 826 height 328
click at [587, 243] on div "Add Column" at bounding box center [454, 245] width 826 height 328
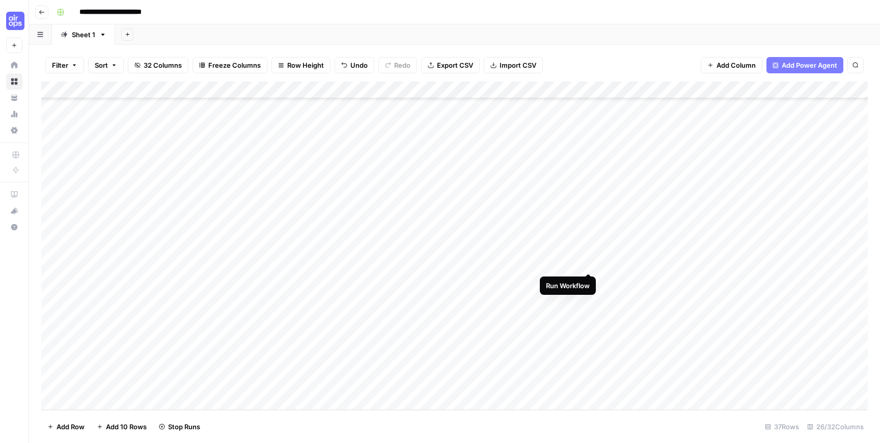
click at [590, 261] on div "Add Column" at bounding box center [454, 245] width 826 height 328
